Goal: Transaction & Acquisition: Purchase product/service

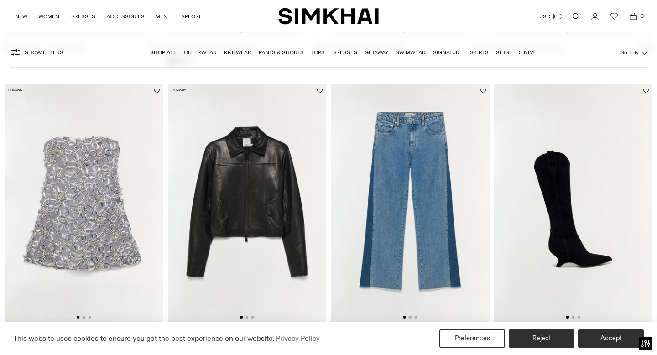
scroll to position [645, 0]
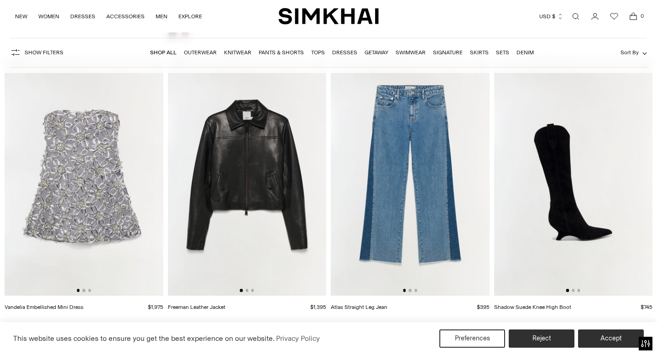
click at [259, 222] on img at bounding box center [247, 176] width 159 height 238
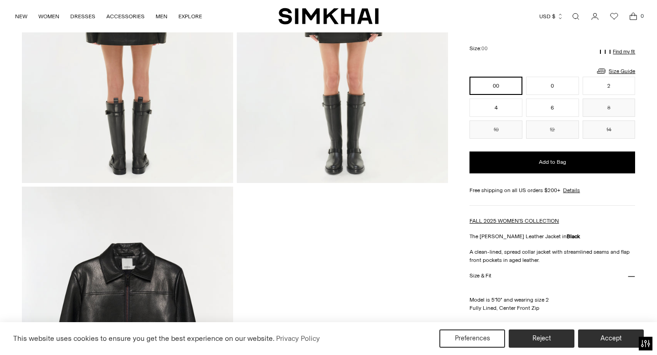
scroll to position [826, 0]
